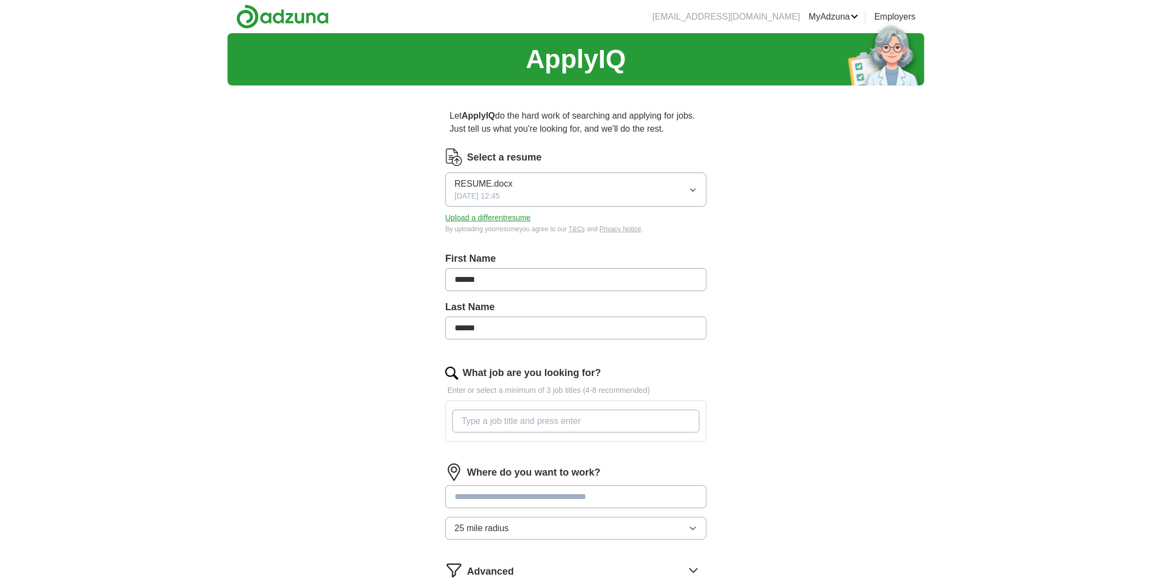
click at [691, 193] on icon "button" at bounding box center [693, 190] width 9 height 9
click at [691, 197] on button "RESUME.docx [DATE] 12:45" at bounding box center [575, 190] width 261 height 34
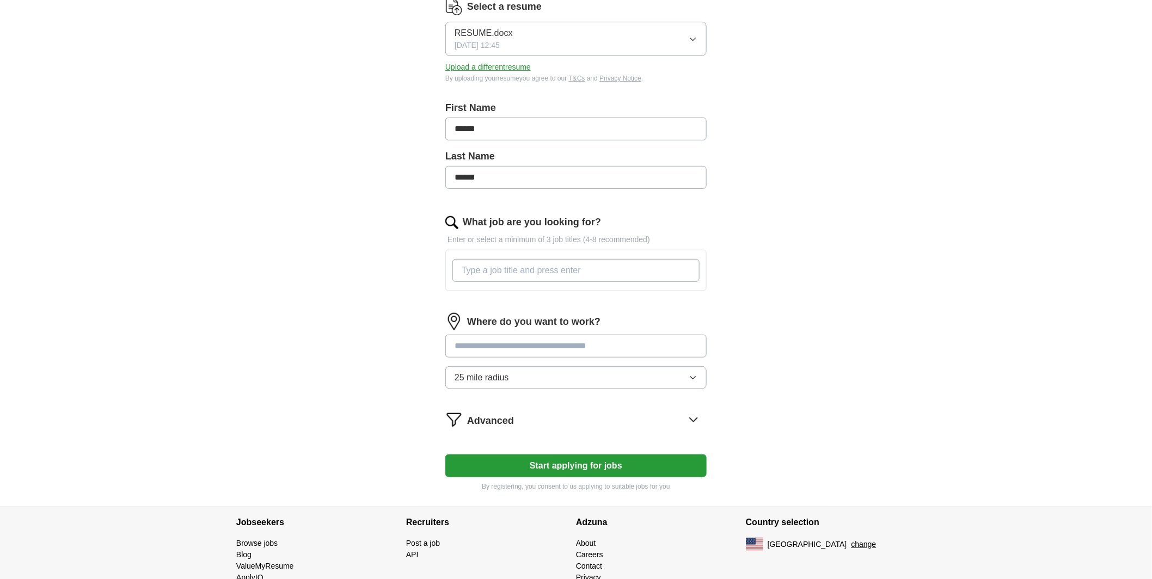
scroll to position [188, 0]
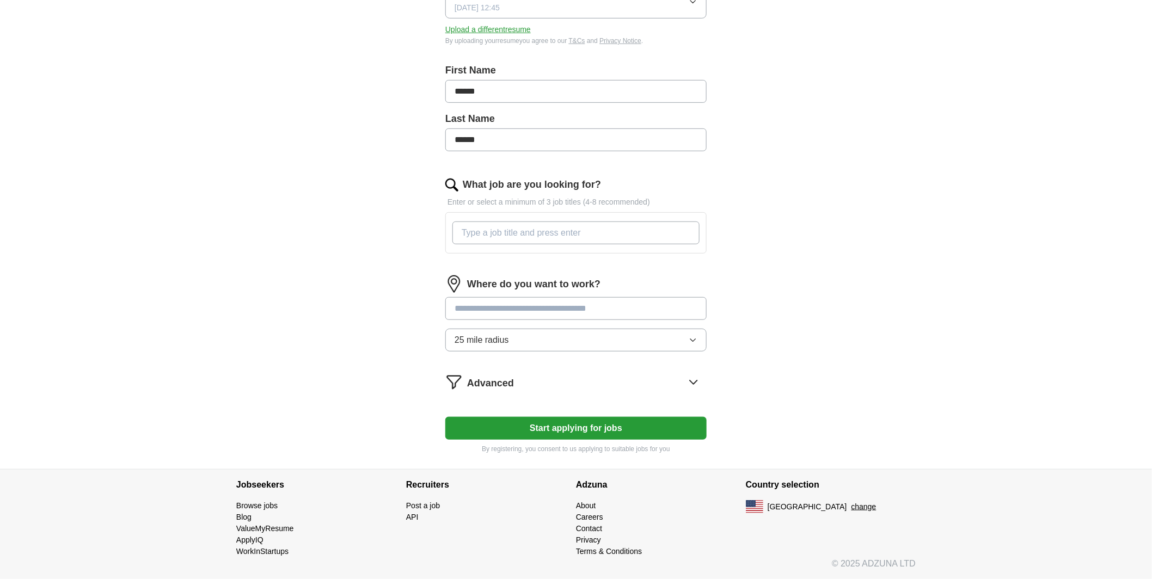
click at [549, 235] on input "What job are you looking for?" at bounding box center [575, 233] width 247 height 23
click at [525, 311] on input "text" at bounding box center [575, 308] width 261 height 23
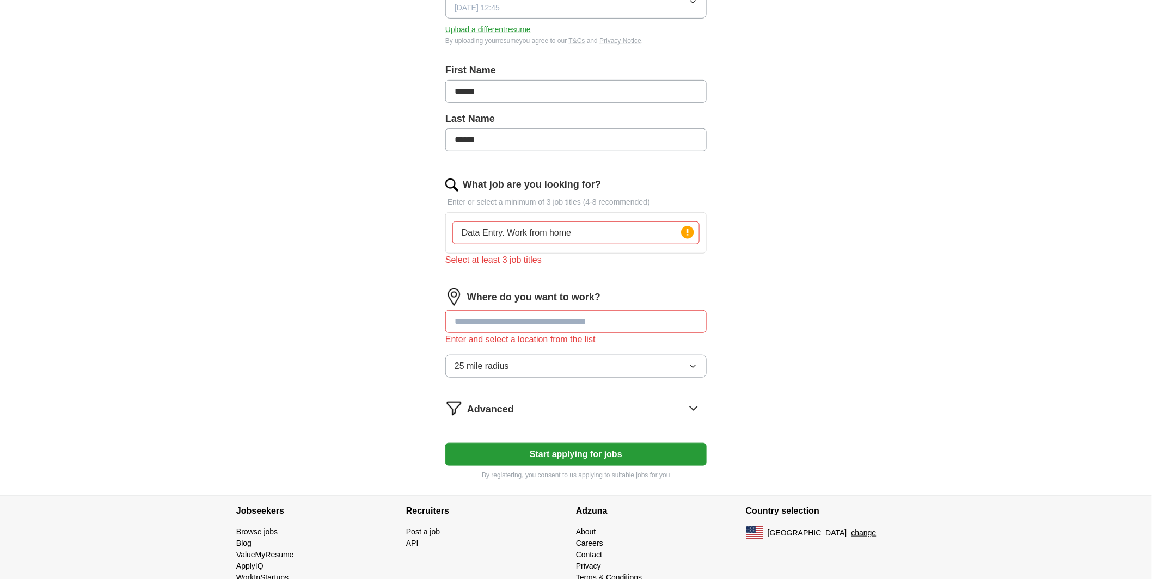
click at [583, 233] on input "Data Entry. Work from home" at bounding box center [575, 233] width 247 height 23
click at [505, 329] on input "text" at bounding box center [575, 321] width 261 height 23
click at [664, 228] on input "Data Entry. Work from home. Writing" at bounding box center [575, 233] width 247 height 23
click at [486, 229] on input "Data Entry. Work from home. Writing" at bounding box center [575, 233] width 247 height 23
click at [507, 234] on input "Data Entry. Work from home. Writing" at bounding box center [575, 233] width 247 height 23
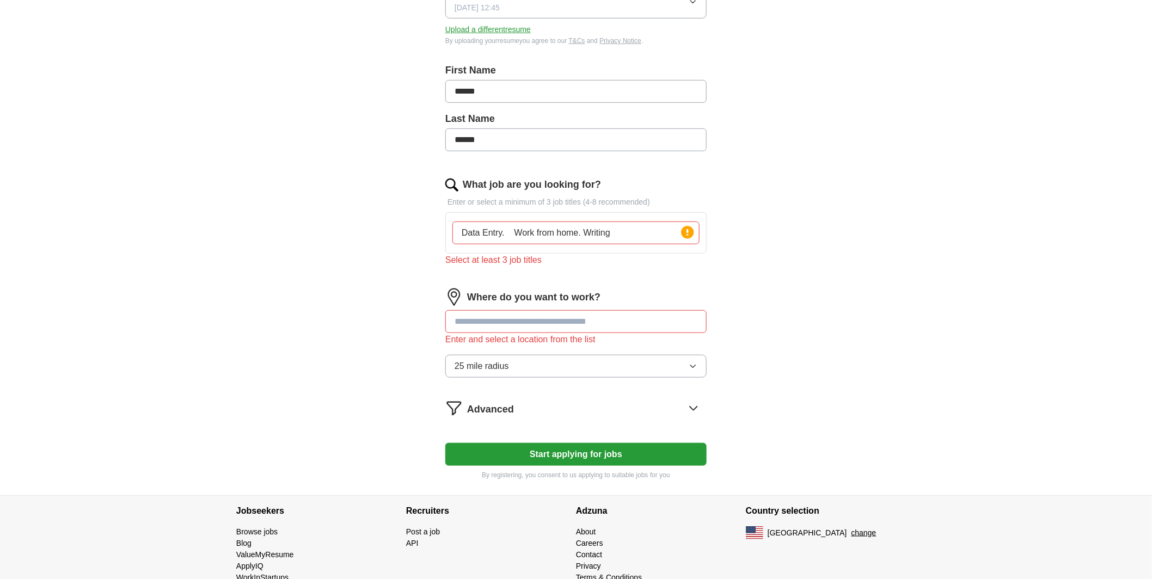
click at [581, 235] on input "Data Entry. Work from home. Writing" at bounding box center [575, 233] width 247 height 23
type input "Data Entry. Work from home. Writing"
click at [641, 286] on form "Select a resume RESUME.docx [DATE] 12:45 Upload a different resume By uploading…" at bounding box center [575, 220] width 261 height 520
click at [502, 233] on input "Data Entry. Work from home. Writing" at bounding box center [575, 233] width 247 height 23
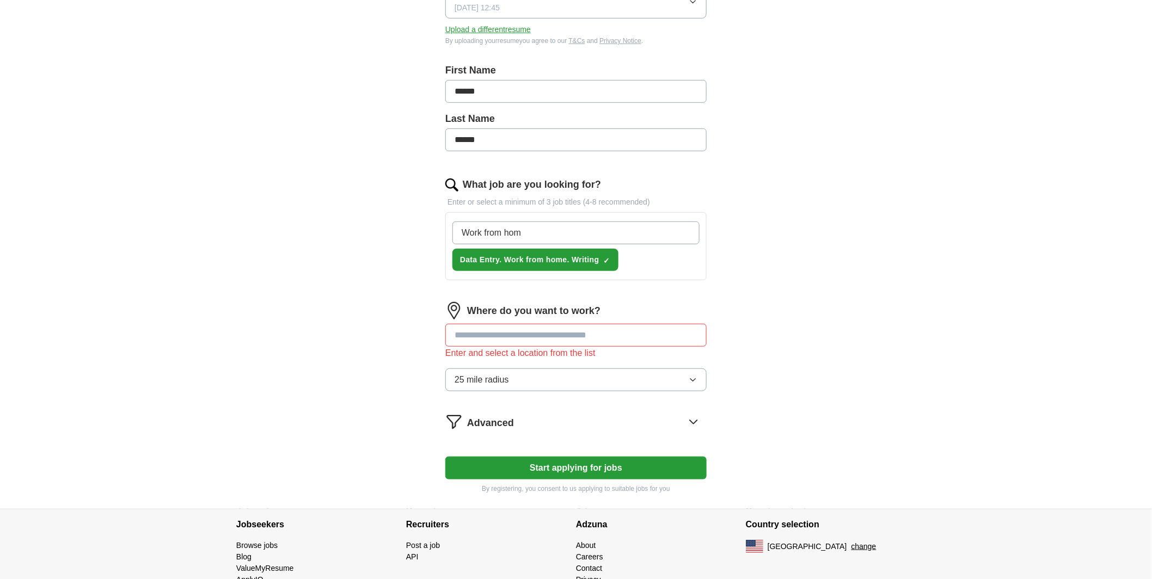
type input "Work from home"
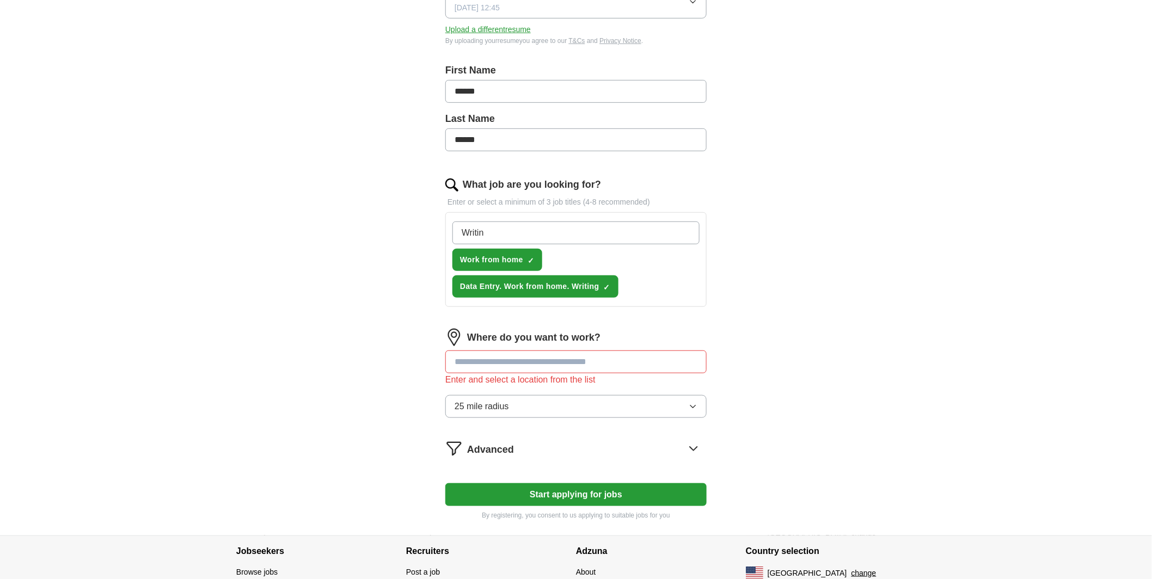
type input "Writing"
click at [320, 292] on div "ApplyIQ Let ApplyIQ do the hard work of searching and applying for jobs. Just t…" at bounding box center [576, 190] width 697 height 691
click at [573, 362] on input "text" at bounding box center [575, 362] width 261 height 23
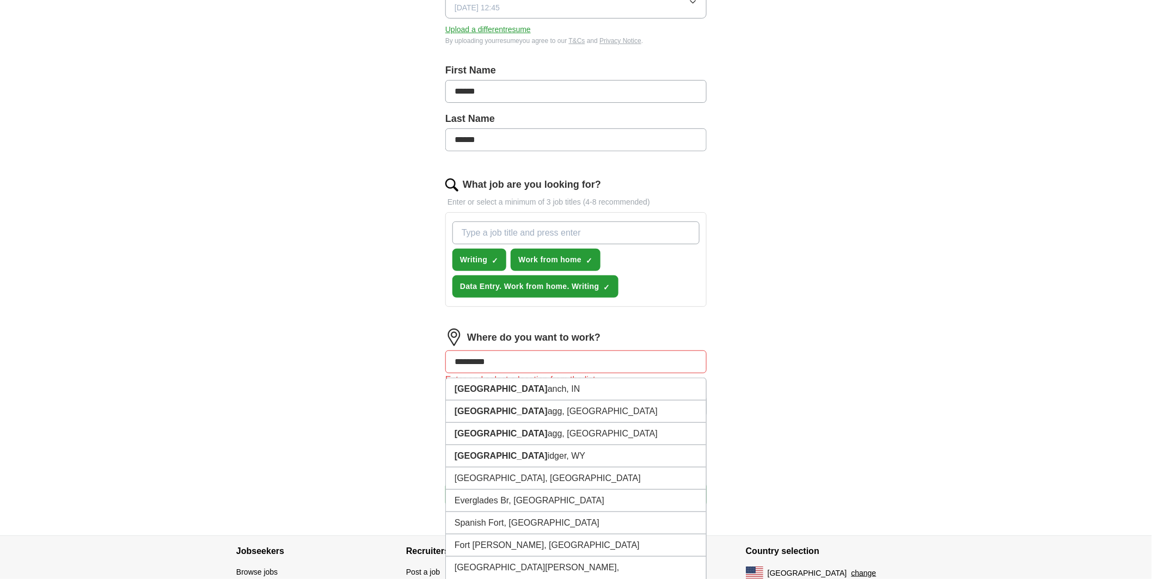
type input "**********"
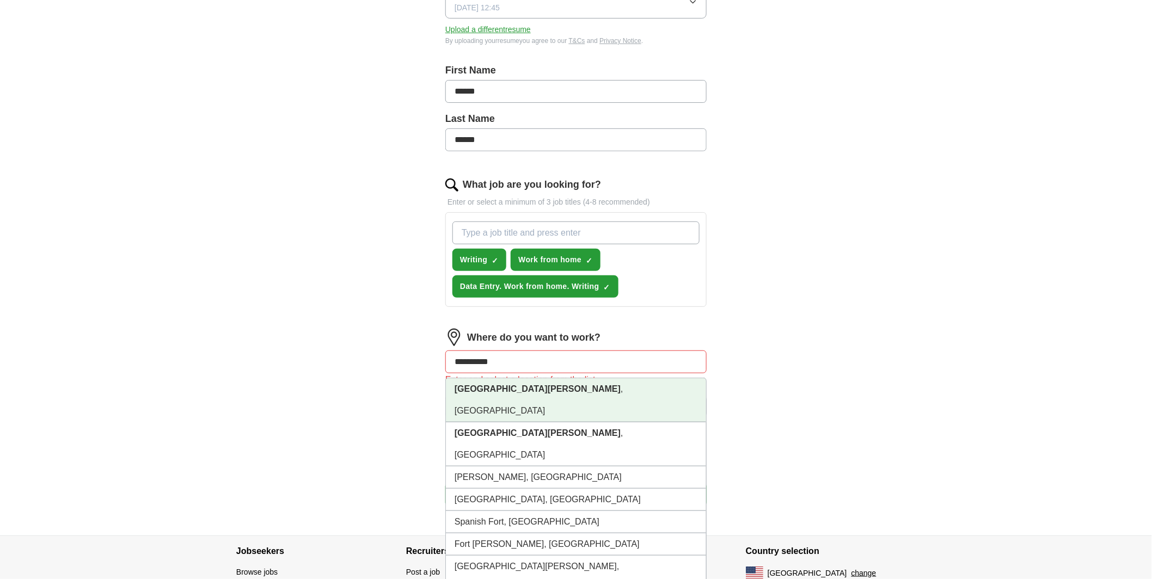
click at [554, 393] on li "[GEOGRAPHIC_DATA][PERSON_NAME] , [GEOGRAPHIC_DATA]" at bounding box center [576, 400] width 260 height 44
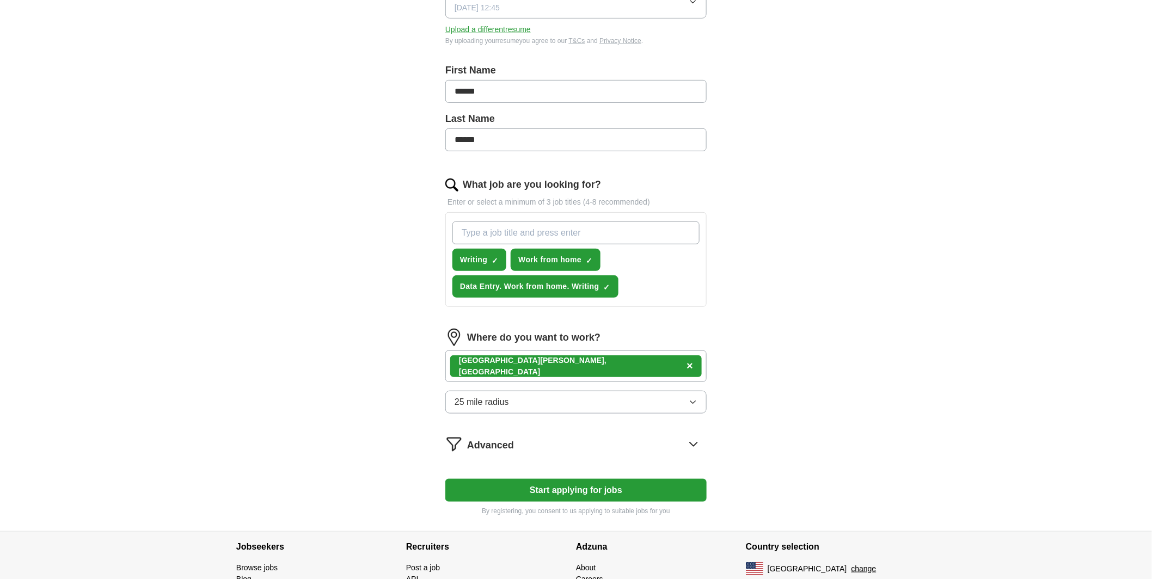
click at [680, 408] on button "25 mile radius" at bounding box center [575, 402] width 261 height 23
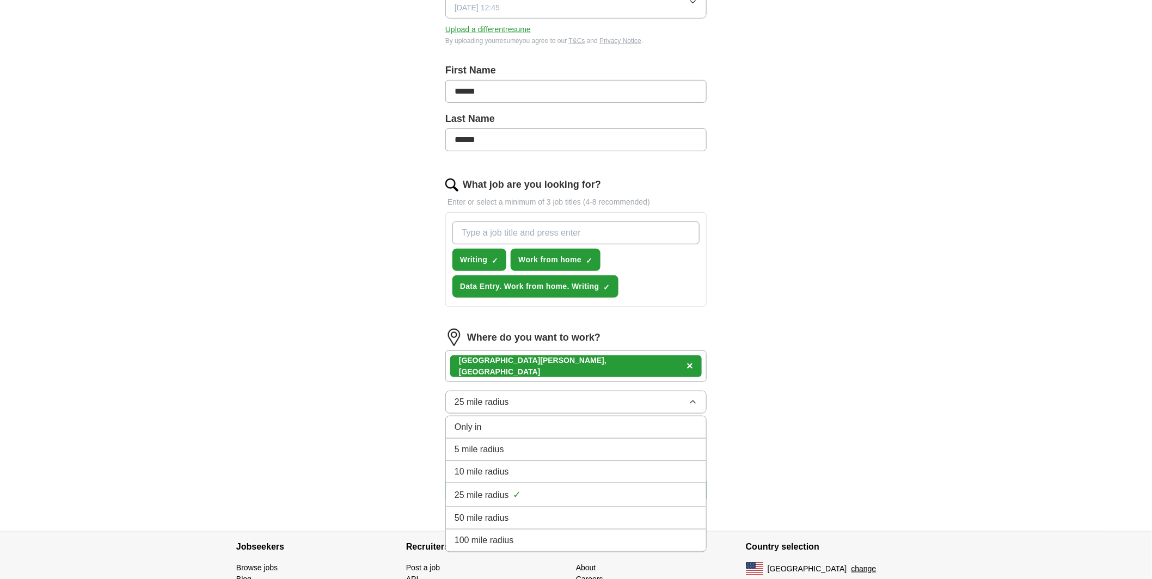
click at [488, 492] on span "25 mile radius" at bounding box center [482, 495] width 54 height 13
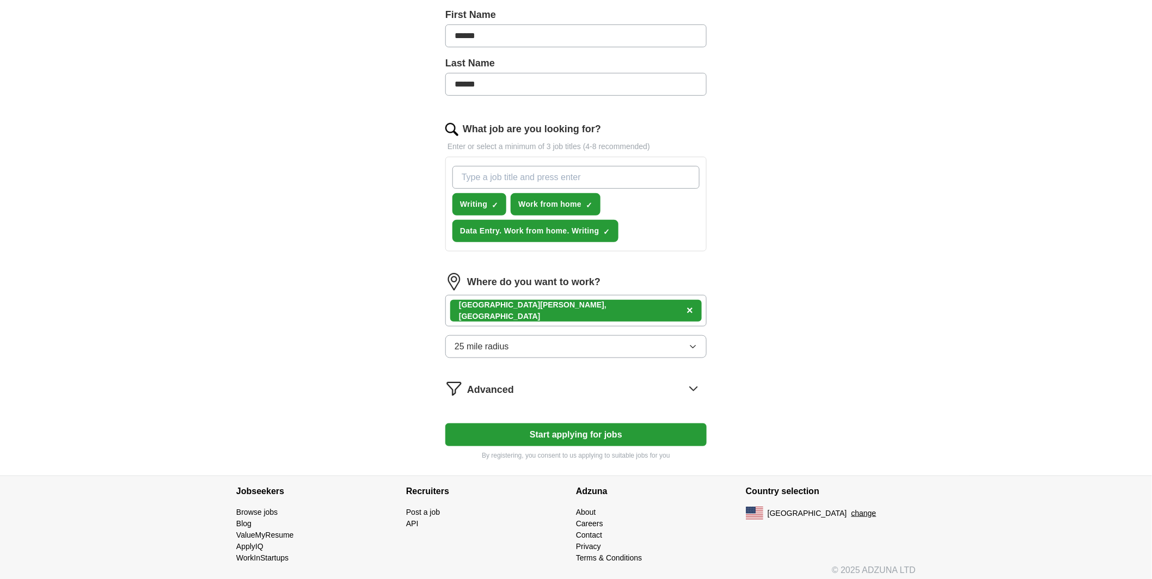
scroll to position [249, 0]
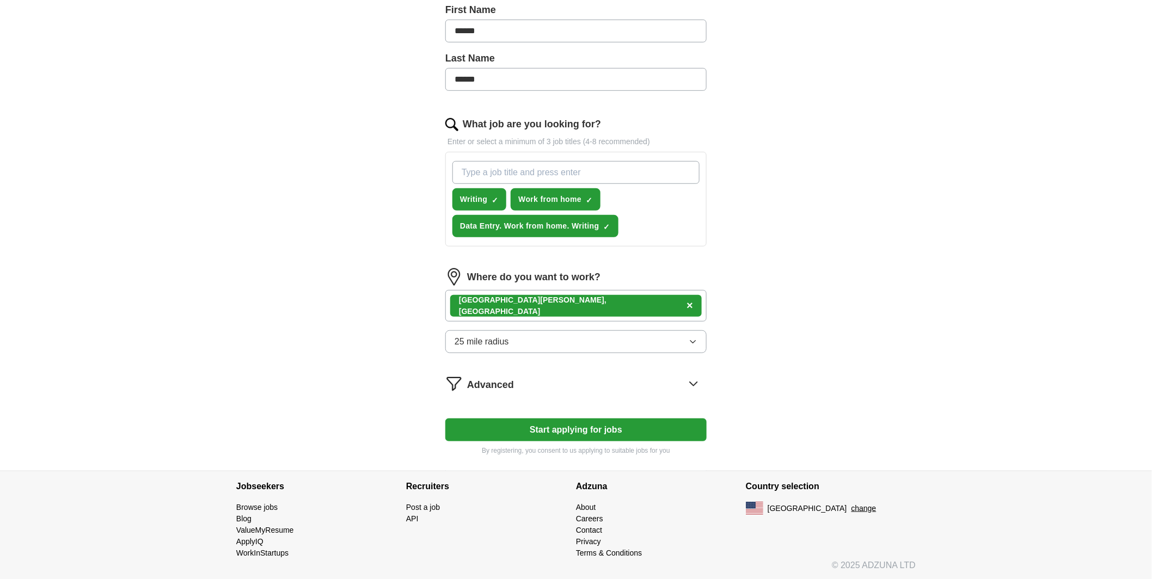
click at [533, 430] on button "Start applying for jobs" at bounding box center [575, 430] width 261 height 23
select select "**"
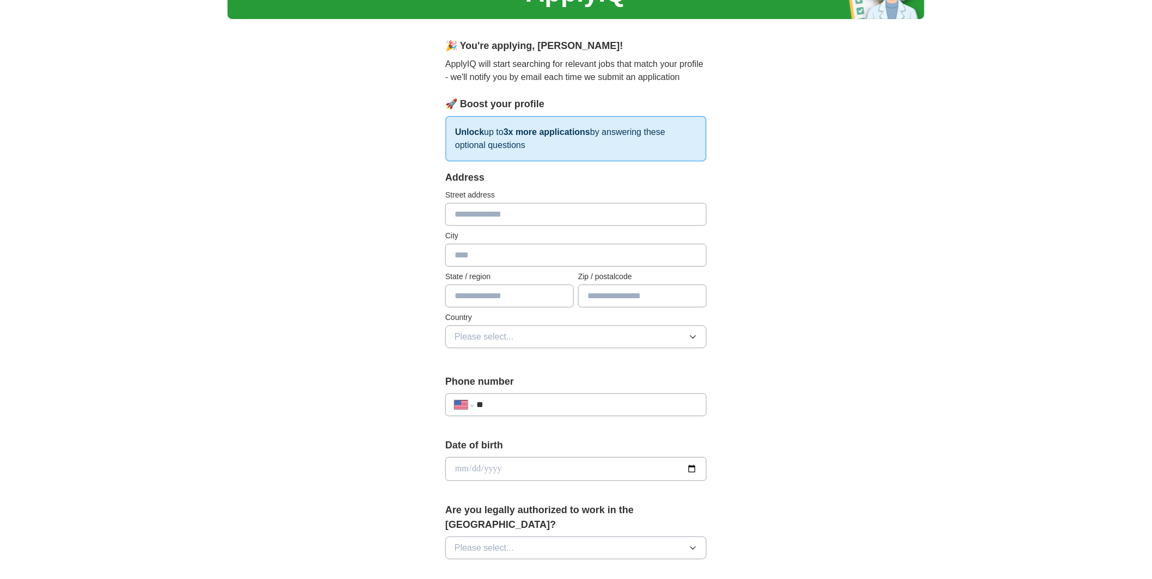
scroll to position [0, 0]
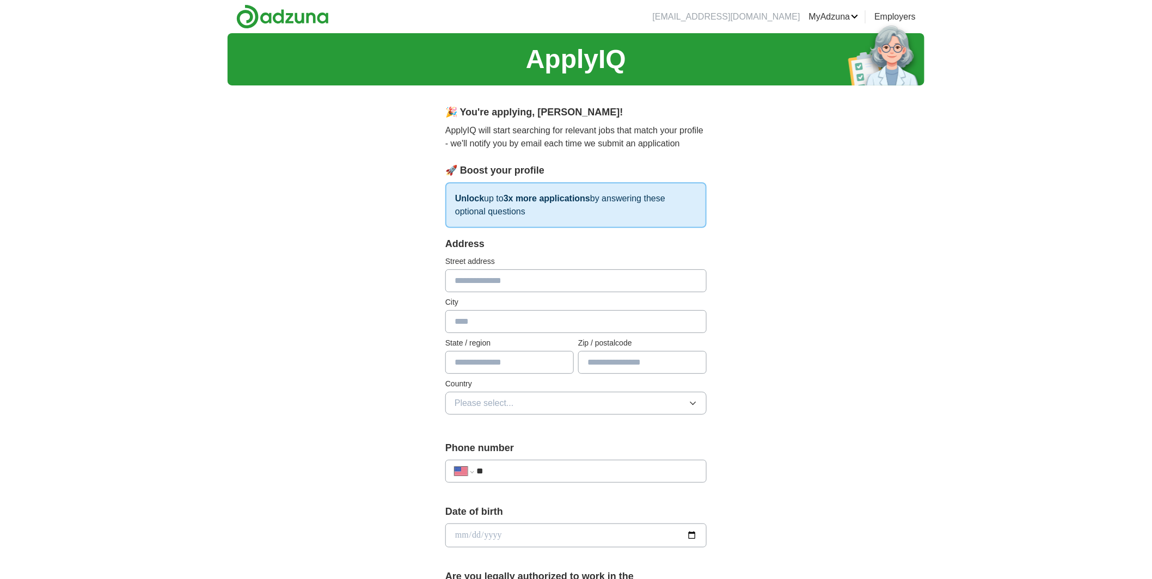
click at [539, 205] on p "Unlock up to 3x more applications by answering these optional questions" at bounding box center [575, 205] width 261 height 46
click at [479, 282] on input "text" at bounding box center [575, 281] width 261 height 23
type input "**********"
type input "**"
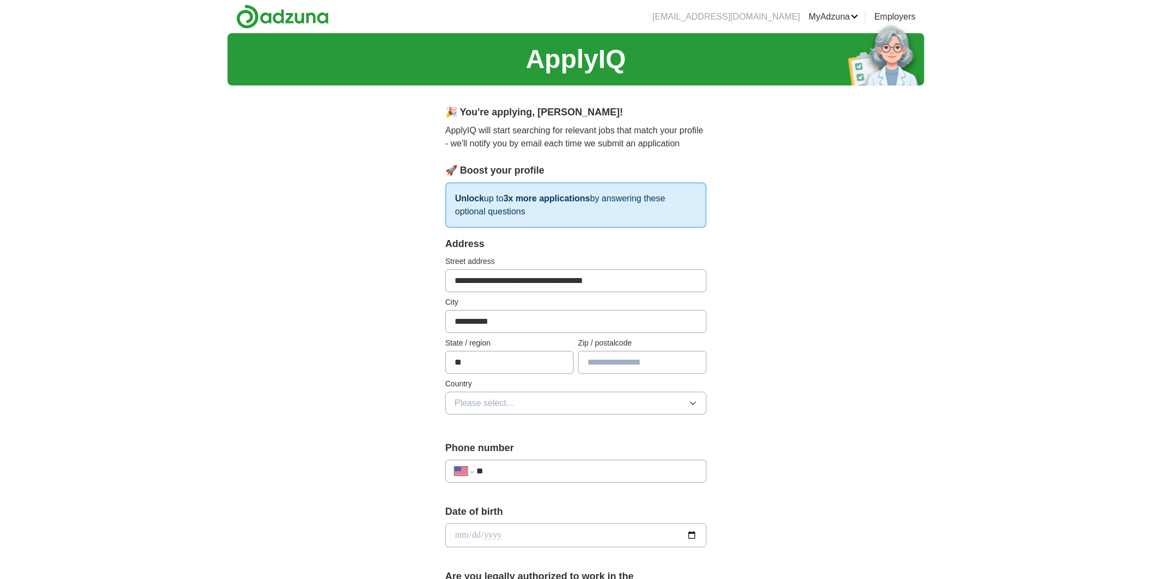
type input "*****"
type input "**********"
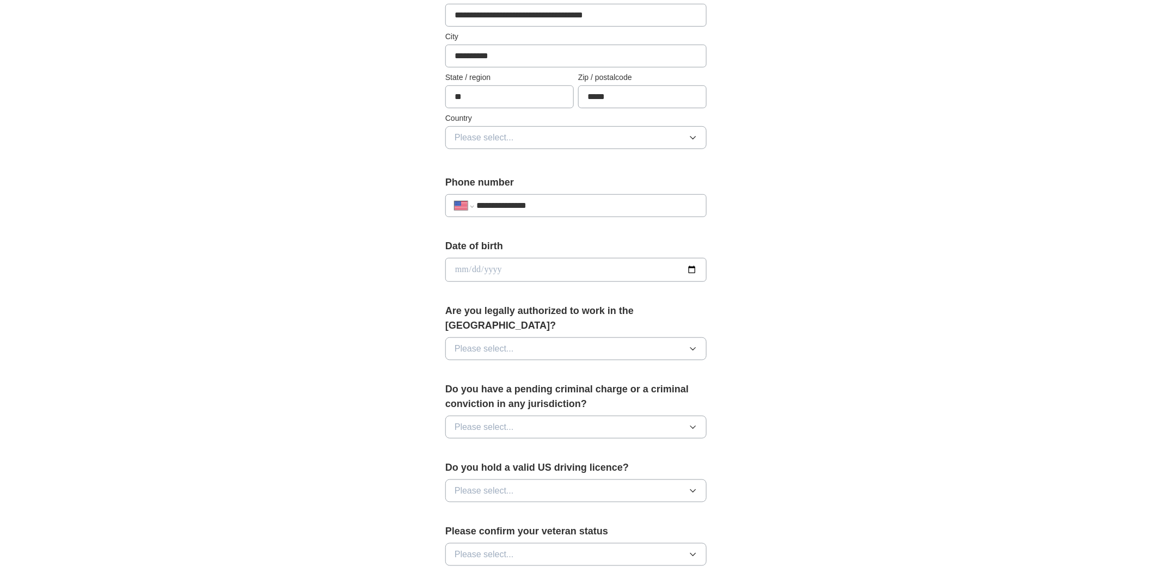
scroll to position [267, 0]
click at [510, 133] on span "Please select..." at bounding box center [484, 136] width 59 height 13
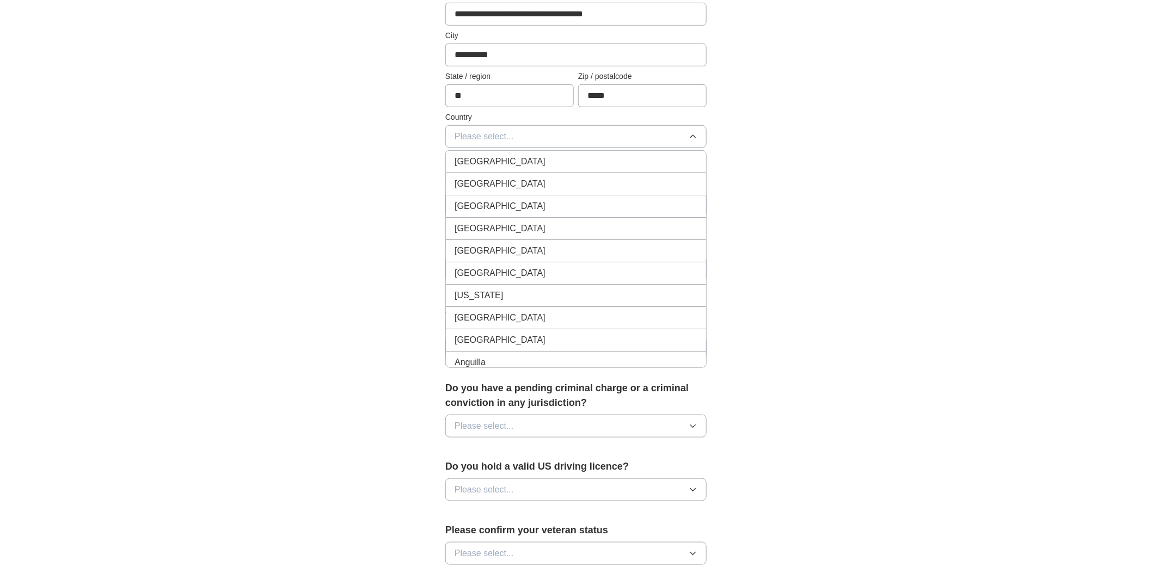
click at [495, 182] on span "[GEOGRAPHIC_DATA]" at bounding box center [500, 184] width 91 height 13
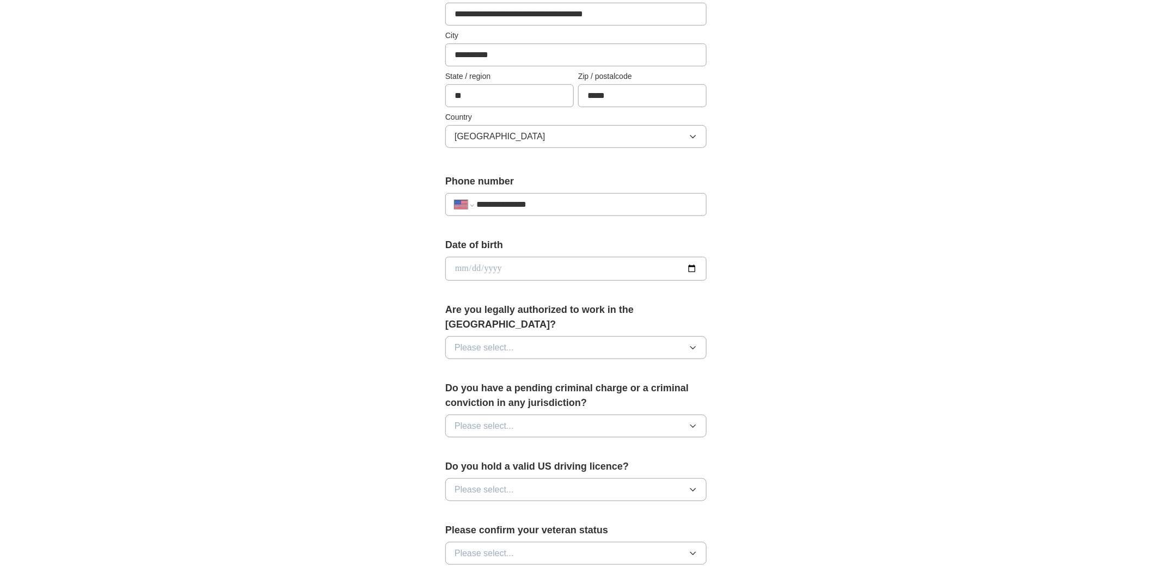
click at [487, 272] on input "date" at bounding box center [575, 269] width 261 height 24
type input "**********"
click at [636, 336] on button "Please select..." at bounding box center [575, 347] width 261 height 23
click at [626, 366] on div "Yes" at bounding box center [576, 372] width 243 height 13
click at [616, 415] on button "Please select..." at bounding box center [575, 426] width 261 height 23
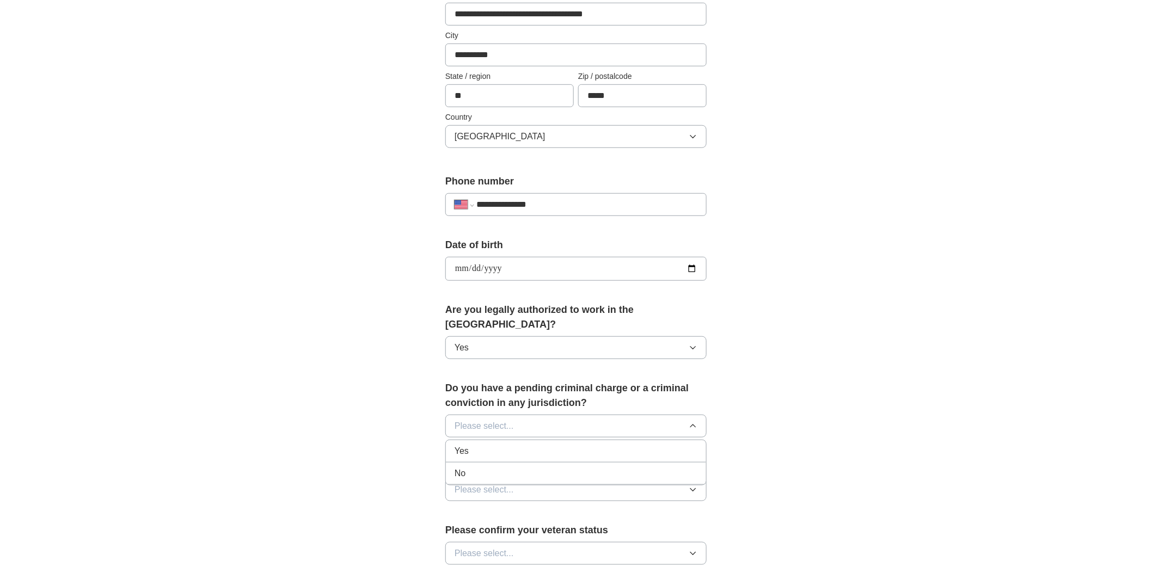
click at [548, 467] on div "No" at bounding box center [576, 473] width 243 height 13
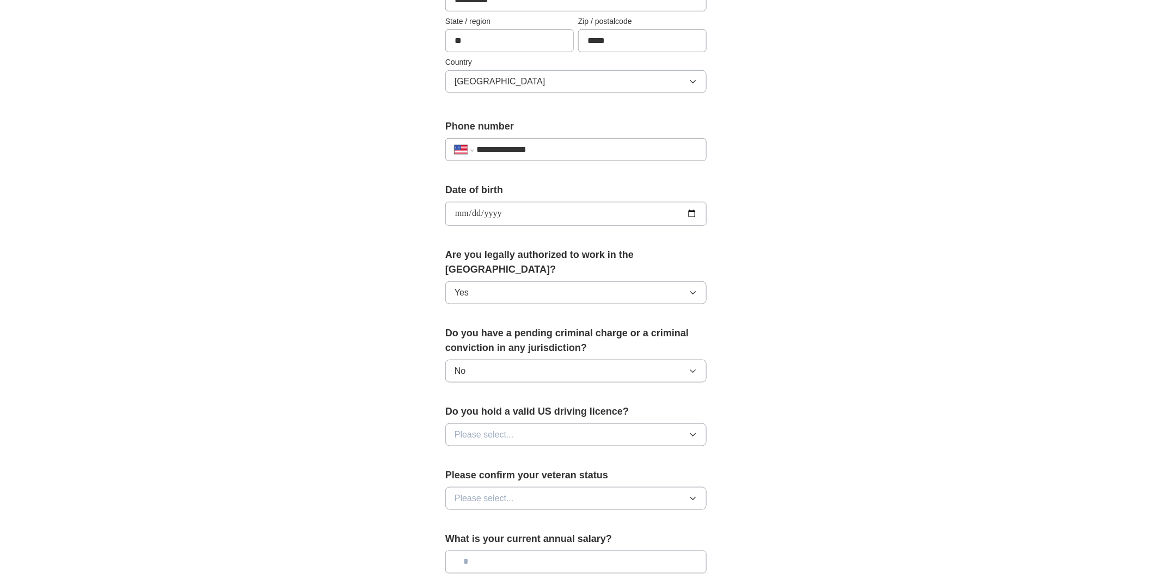
scroll to position [334, 0]
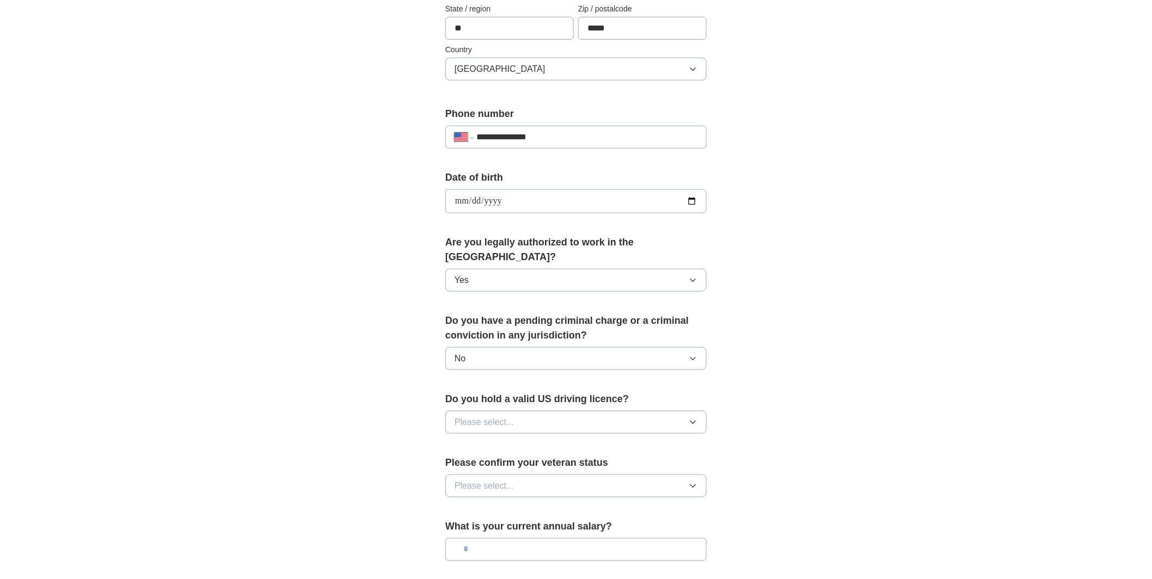
click at [609, 411] on button "Please select..." at bounding box center [575, 422] width 261 height 23
click at [614, 441] on div "Yes" at bounding box center [576, 447] width 243 height 13
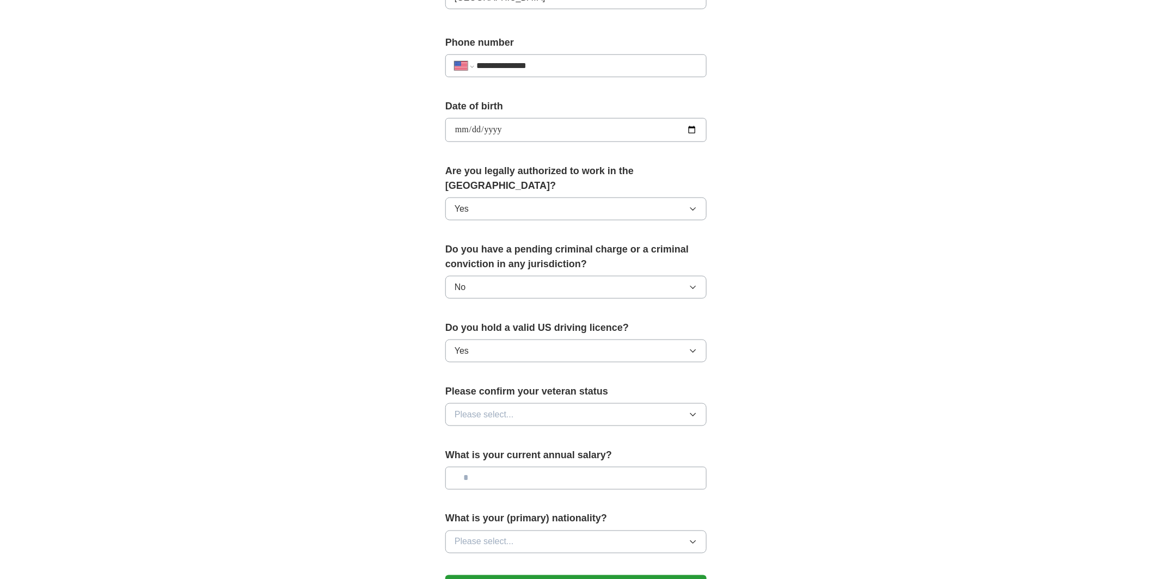
scroll to position [409, 0]
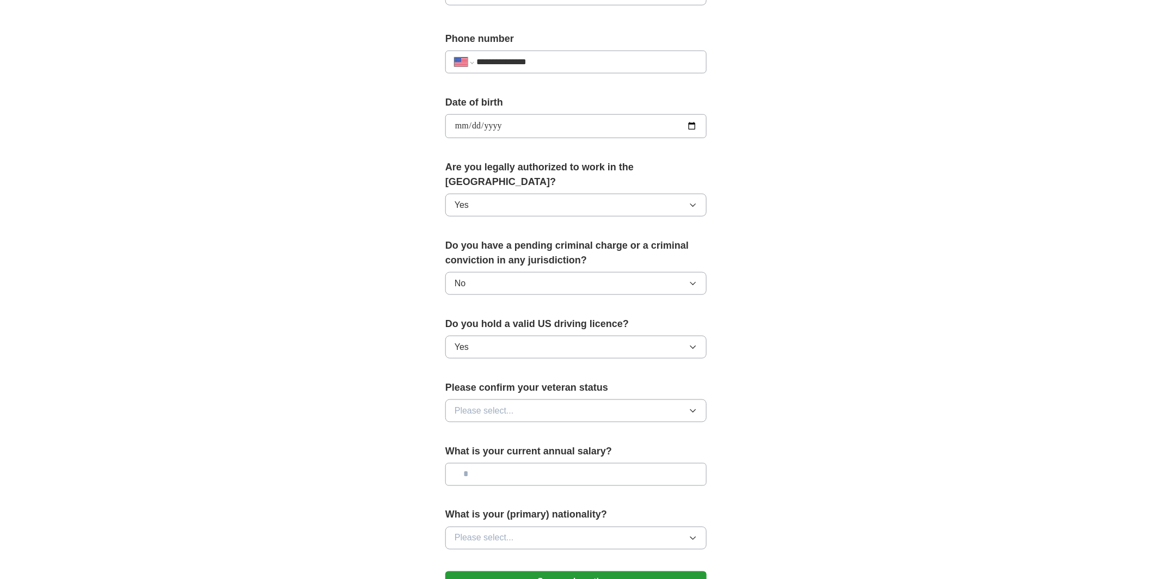
click at [648, 401] on button "Please select..." at bounding box center [575, 411] width 261 height 23
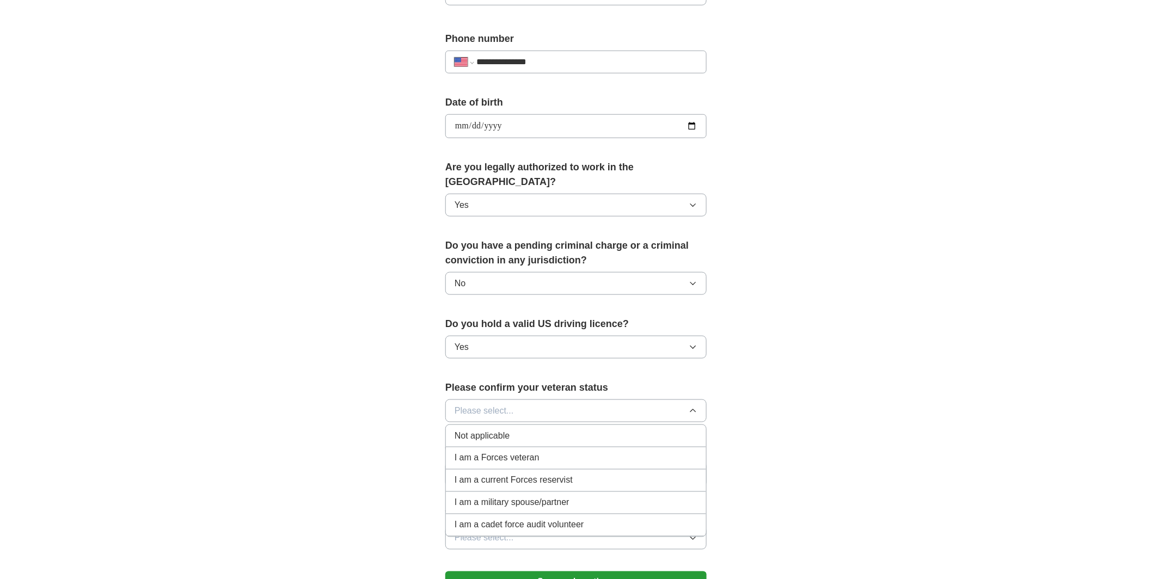
click at [501, 430] on span "Not applicable" at bounding box center [482, 436] width 55 height 13
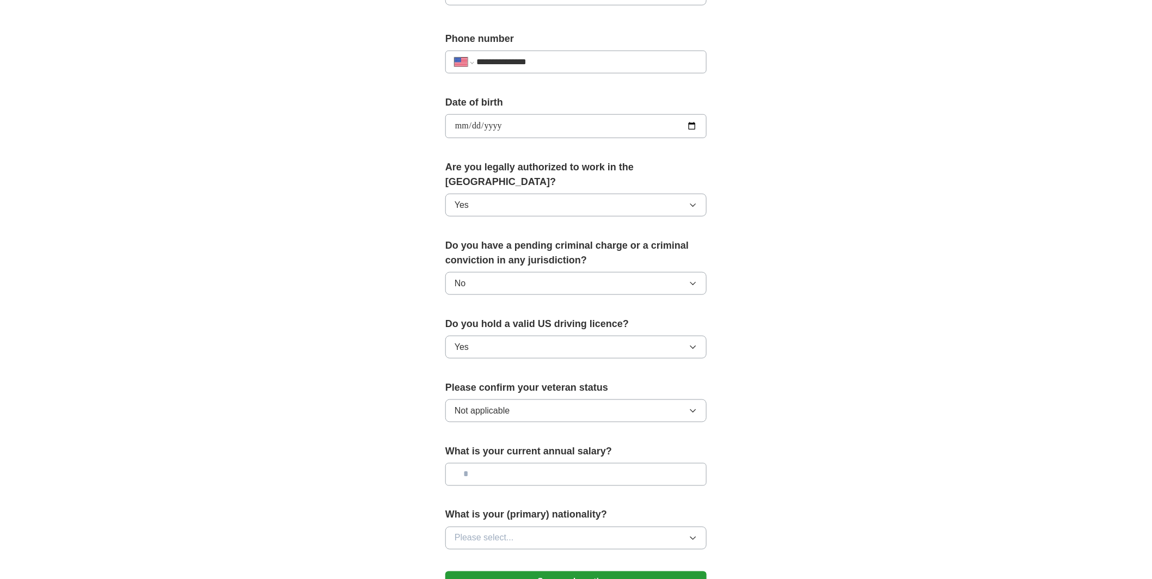
click at [495, 463] on input "text" at bounding box center [575, 474] width 261 height 23
type input "*******"
click at [509, 532] on span "Please select..." at bounding box center [484, 538] width 59 height 13
click at [502, 557] on div "American" at bounding box center [576, 563] width 243 height 13
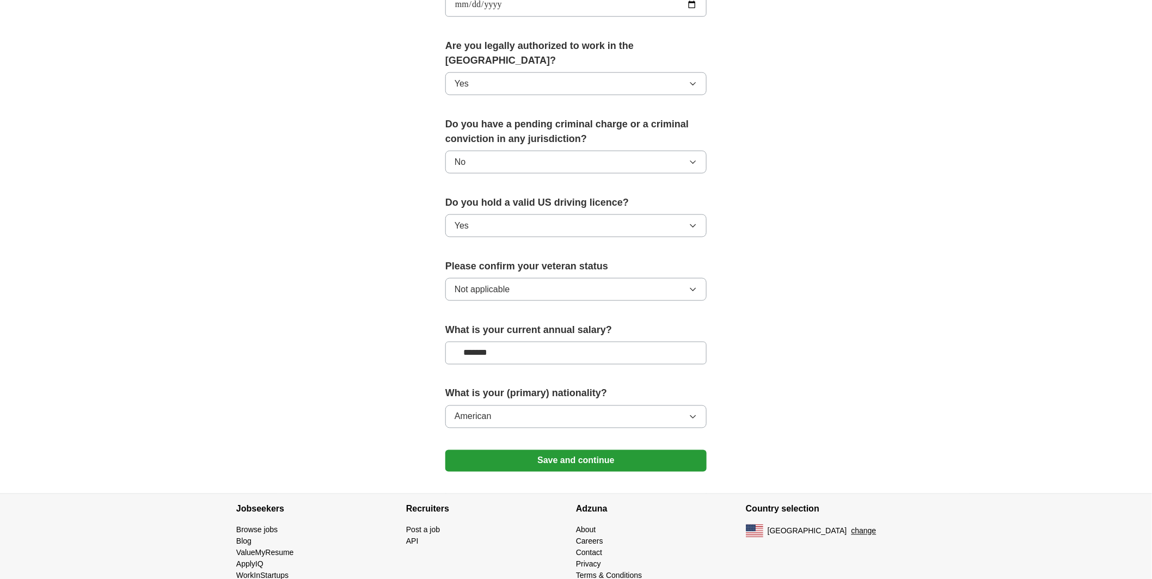
scroll to position [540, 0]
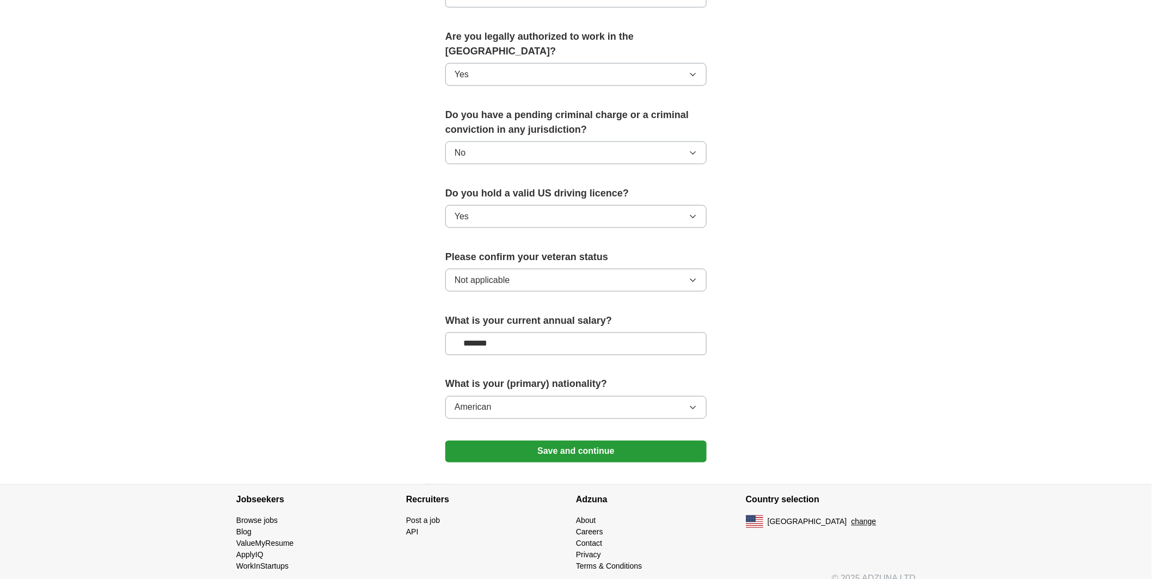
click at [568, 441] on button "Save and continue" at bounding box center [575, 452] width 261 height 22
